Goal: Find specific page/section: Find specific page/section

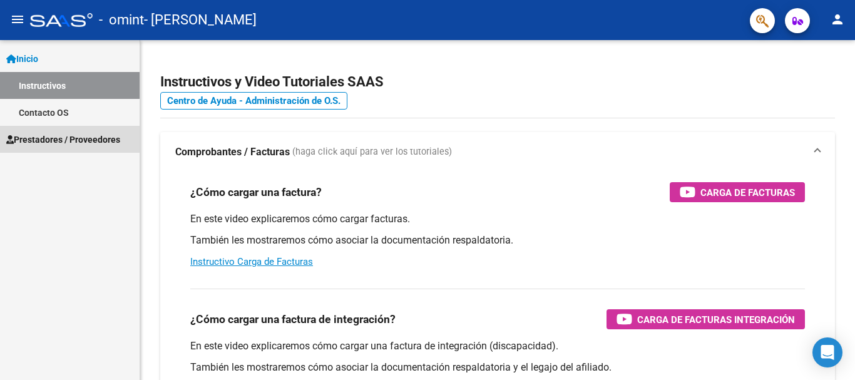
click at [39, 138] on span "Prestadores / Proveedores" at bounding box center [63, 140] width 114 height 14
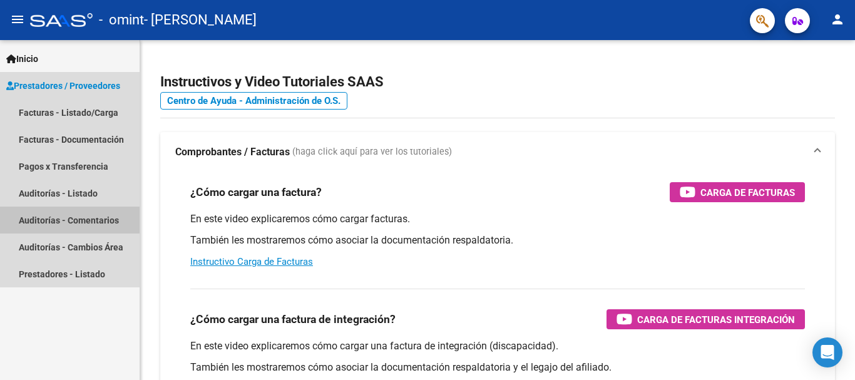
click at [39, 221] on link "Auditorías - Comentarios" at bounding box center [70, 219] width 140 height 27
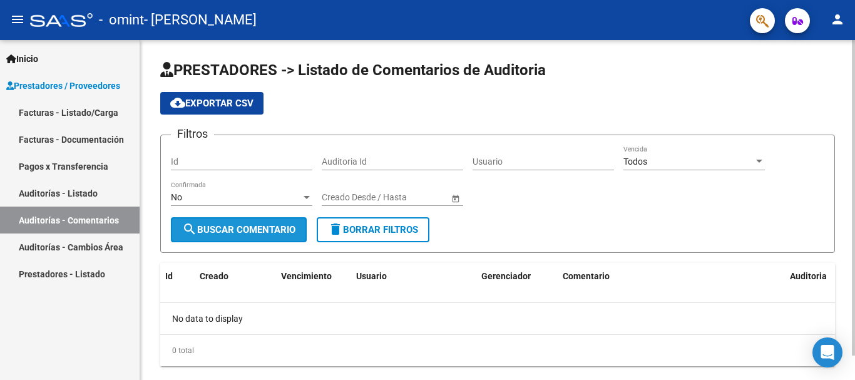
click at [216, 223] on button "search Buscar Comentario" at bounding box center [239, 229] width 136 height 25
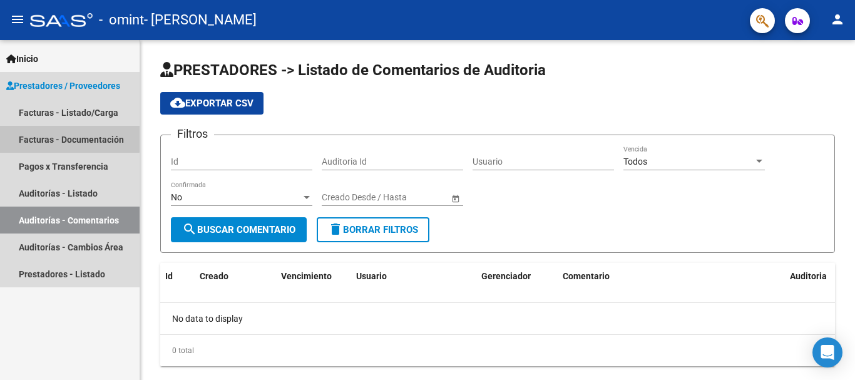
click at [42, 137] on link "Facturas - Documentación" at bounding box center [70, 139] width 140 height 27
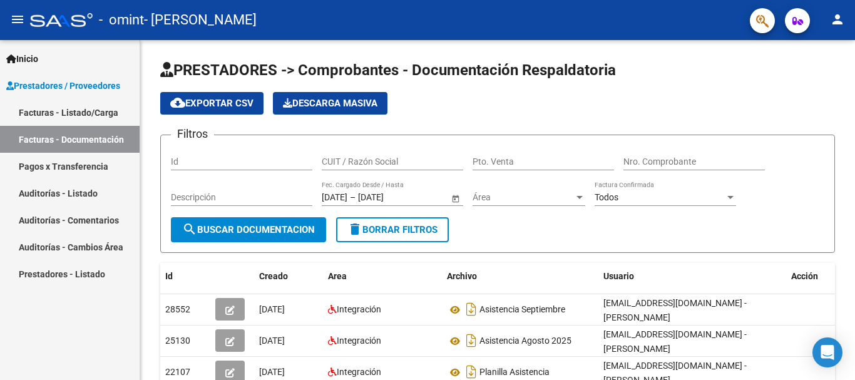
click at [81, 112] on link "Facturas - Listado/Carga" at bounding box center [70, 112] width 140 height 27
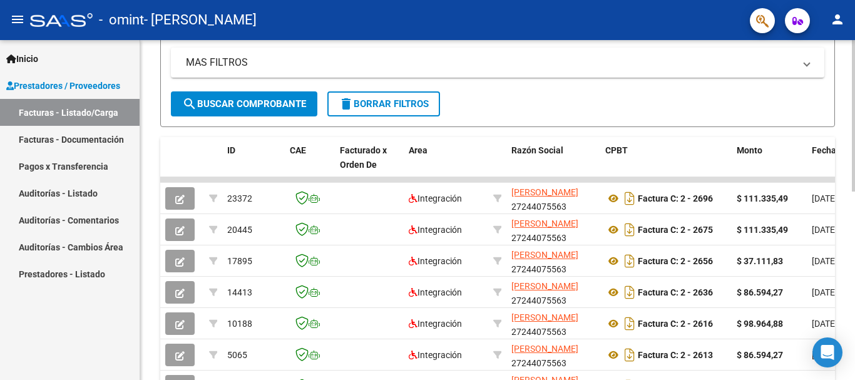
scroll to position [313, 0]
